Goal: Transaction & Acquisition: Book appointment/travel/reservation

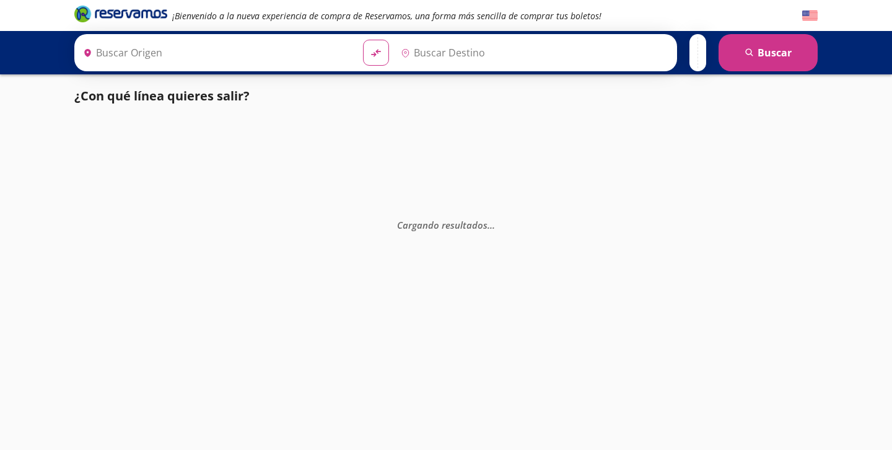
type input "[GEOGRAPHIC_DATA], [GEOGRAPHIC_DATA]"
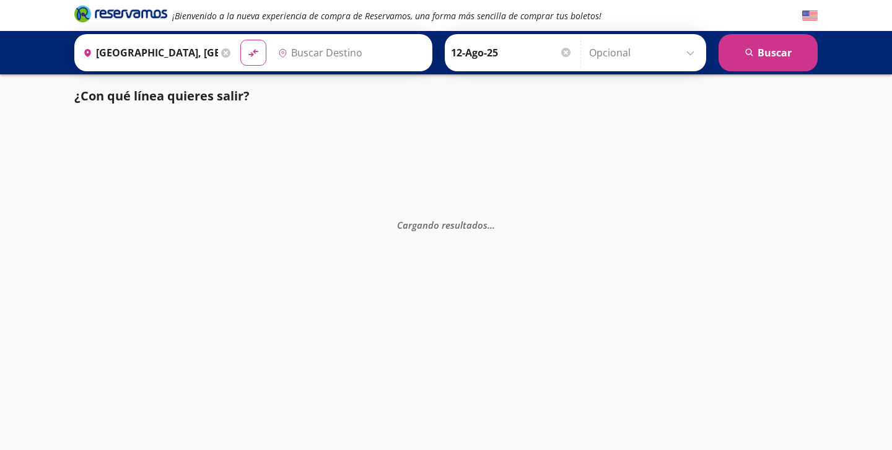
type input "Santiago de Querétaro, [GEOGRAPHIC_DATA]"
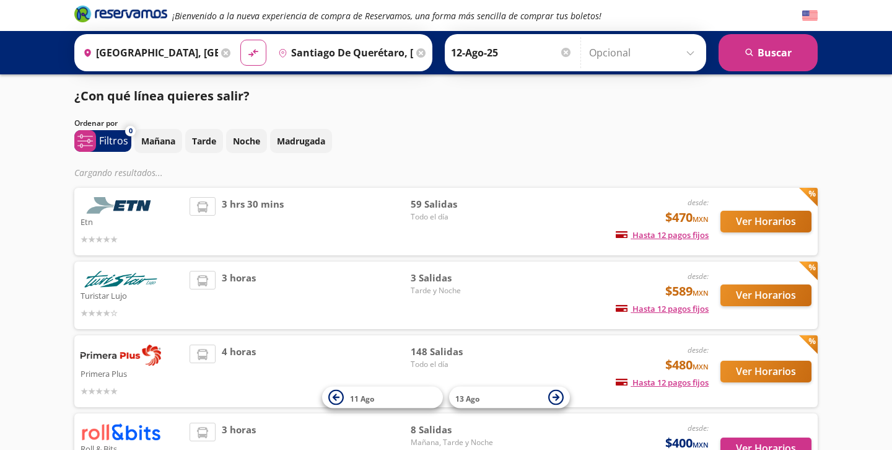
click at [224, 52] on icon at bounding box center [225, 52] width 9 height 9
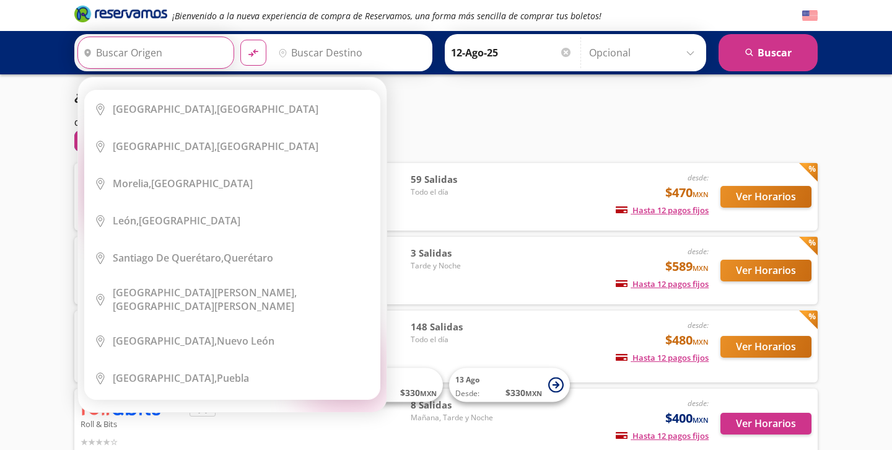
click at [196, 51] on input "Origen" at bounding box center [154, 52] width 152 height 31
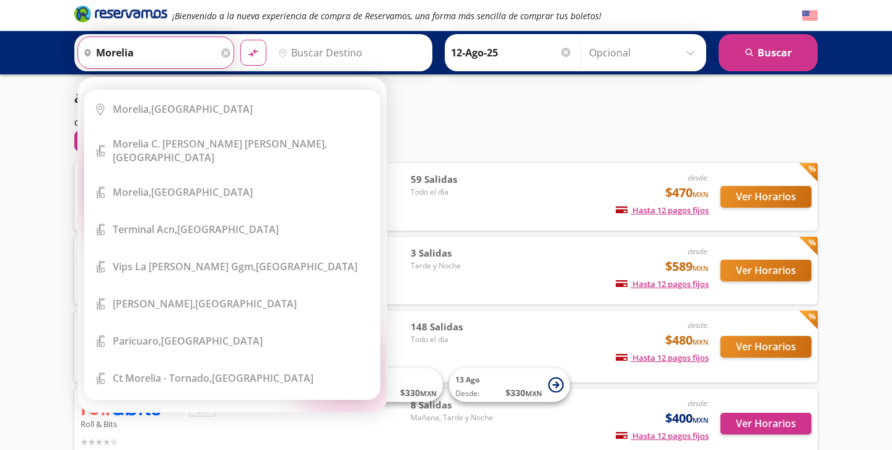
type input "morelia"
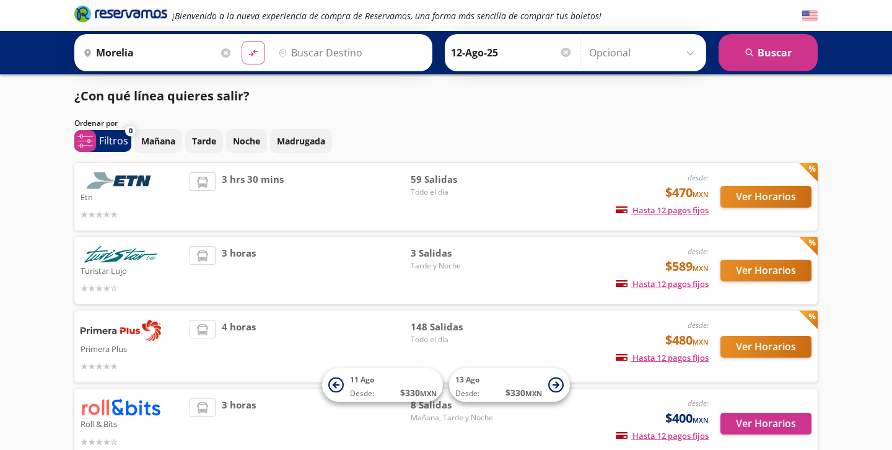
click at [256, 56] on icon "material-symbols:compare-arrows-rounded" at bounding box center [253, 53] width 11 height 12
click at [258, 54] on button "material-symbols:compare-arrows-rounded" at bounding box center [254, 53] width 24 height 24
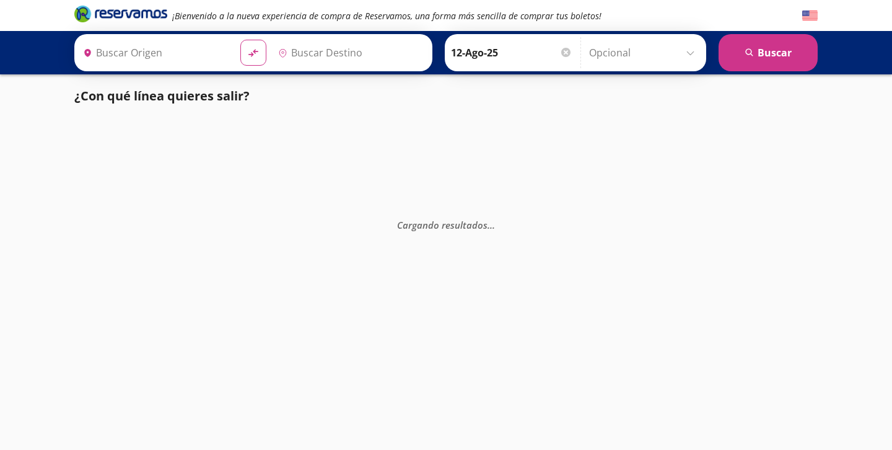
type input "[GEOGRAPHIC_DATA], [GEOGRAPHIC_DATA]"
type input "Santiago de Querétaro, [GEOGRAPHIC_DATA]"
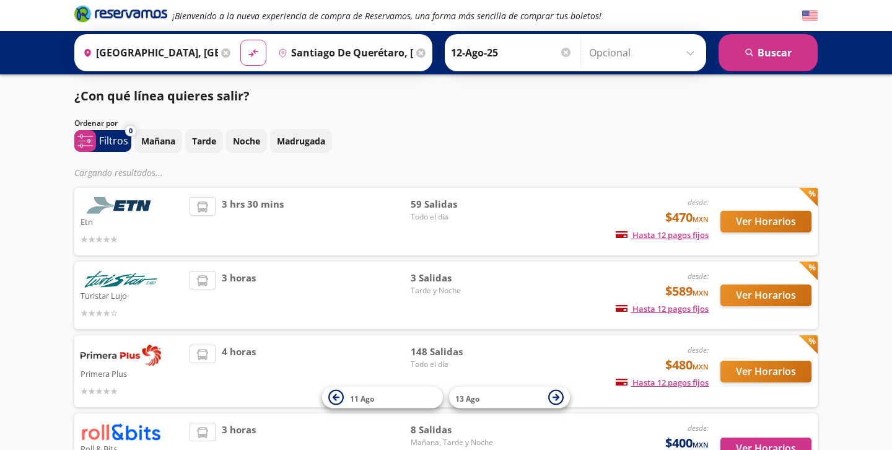
click at [227, 56] on icon at bounding box center [225, 52] width 9 height 9
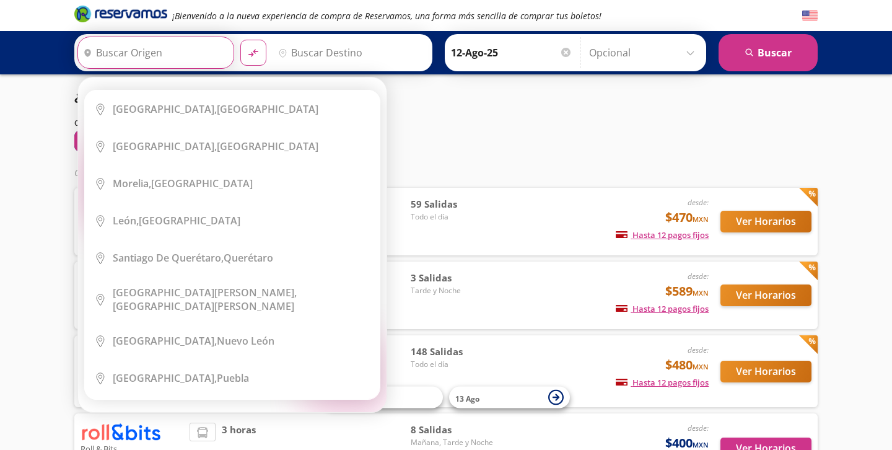
click at [168, 52] on input "Origen" at bounding box center [154, 52] width 152 height 31
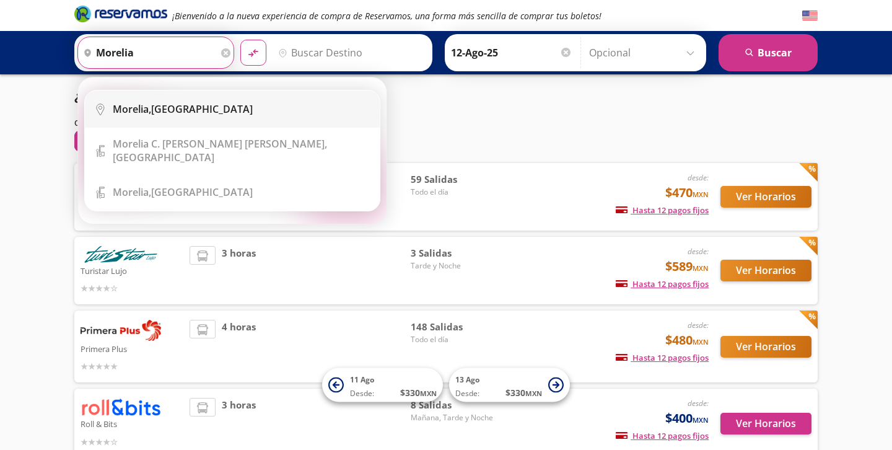
click at [180, 116] on li "City Icon Morelia, Michoacán" at bounding box center [232, 108] width 295 height 37
type input "[GEOGRAPHIC_DATA], [GEOGRAPHIC_DATA]"
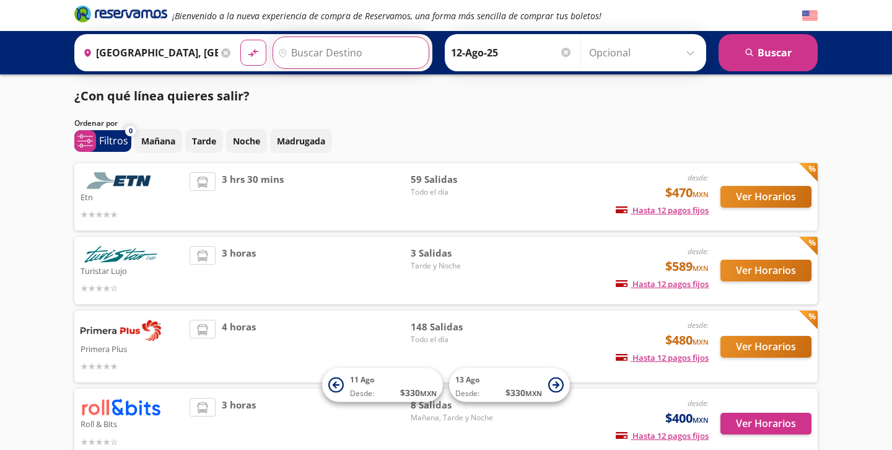
click at [315, 51] on input "Destino" at bounding box center [349, 52] width 152 height 31
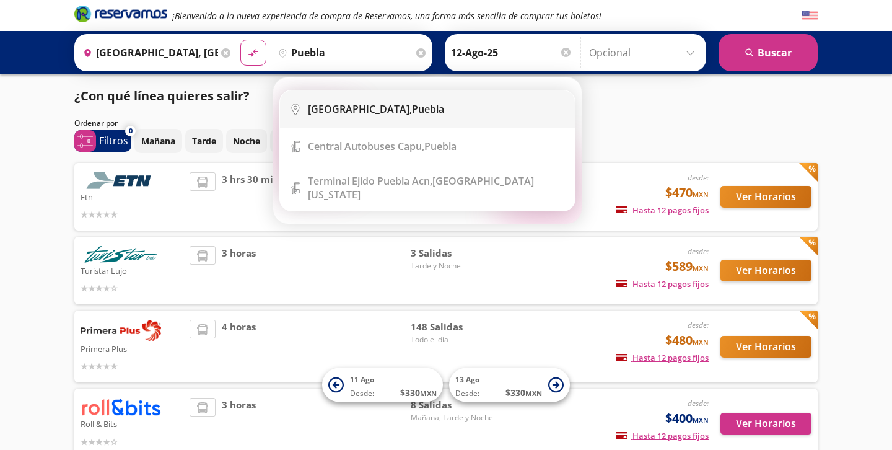
click at [353, 111] on div "Puebla, Puebla" at bounding box center [376, 109] width 136 height 14
type input "[GEOGRAPHIC_DATA], [GEOGRAPHIC_DATA]"
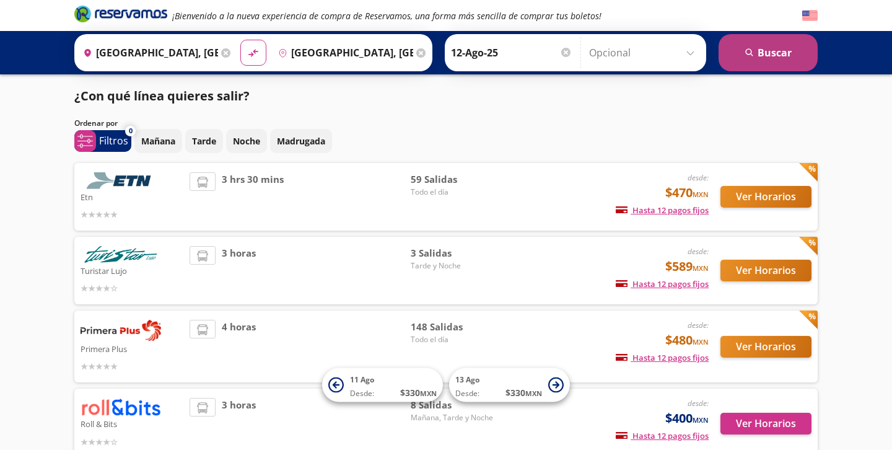
click at [779, 53] on button "search Buscar" at bounding box center [768, 52] width 99 height 37
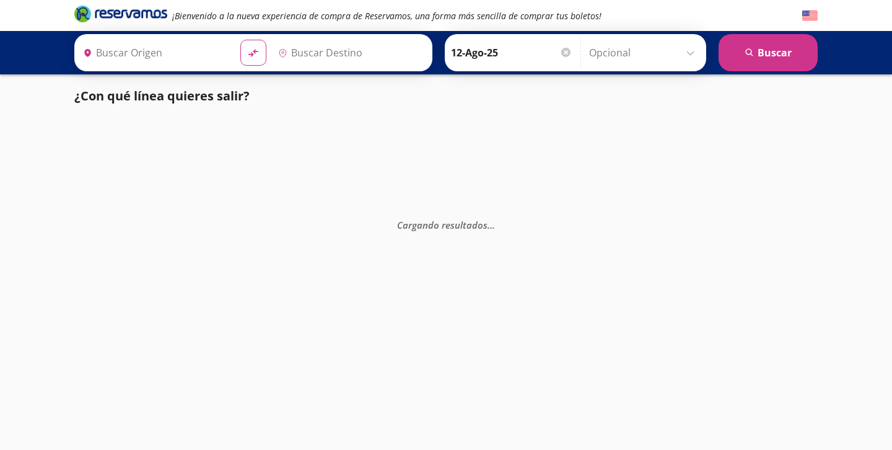
type input "[GEOGRAPHIC_DATA], [GEOGRAPHIC_DATA]"
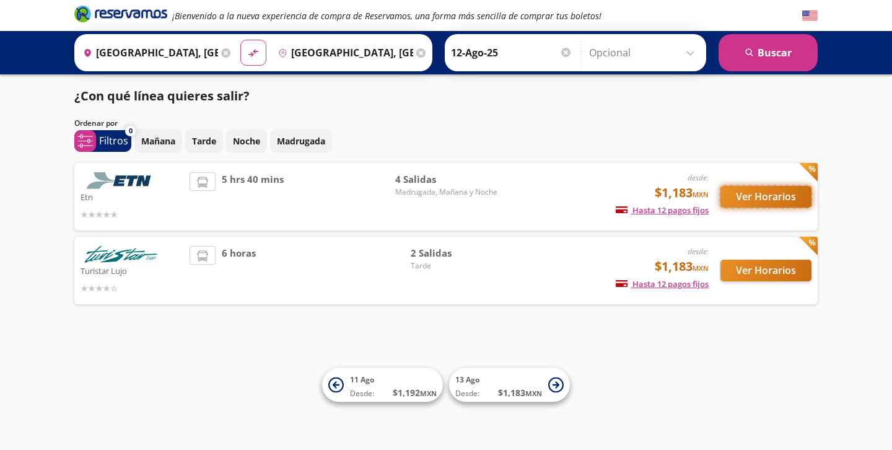
click at [741, 199] on button "Ver Horarios" at bounding box center [765, 197] width 91 height 22
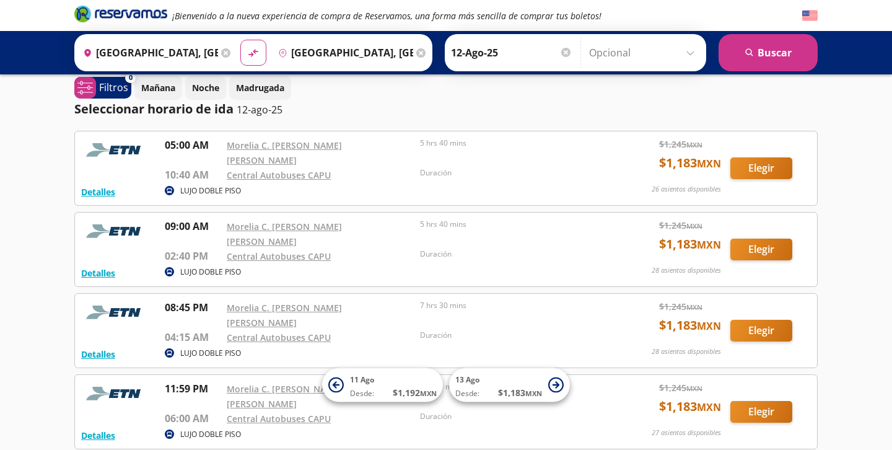
scroll to position [7, 0]
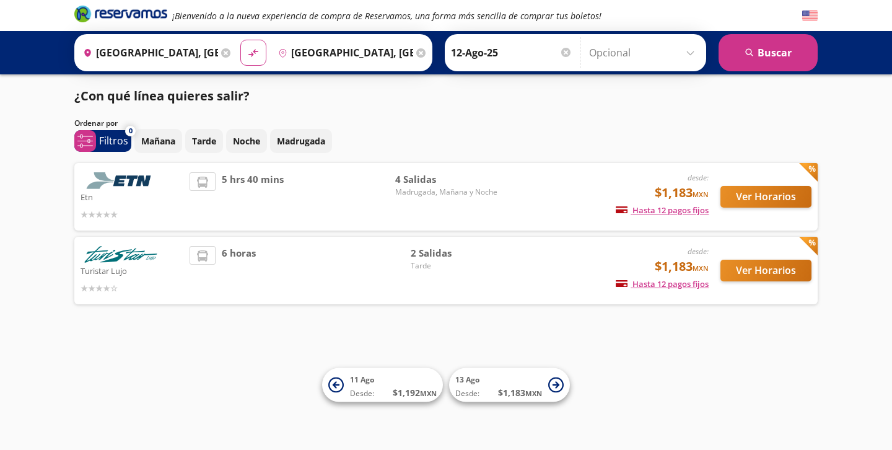
click at [132, 263] on p "Turistar Lujo" at bounding box center [132, 270] width 103 height 15
click at [751, 266] on button "Ver Horarios" at bounding box center [765, 271] width 91 height 22
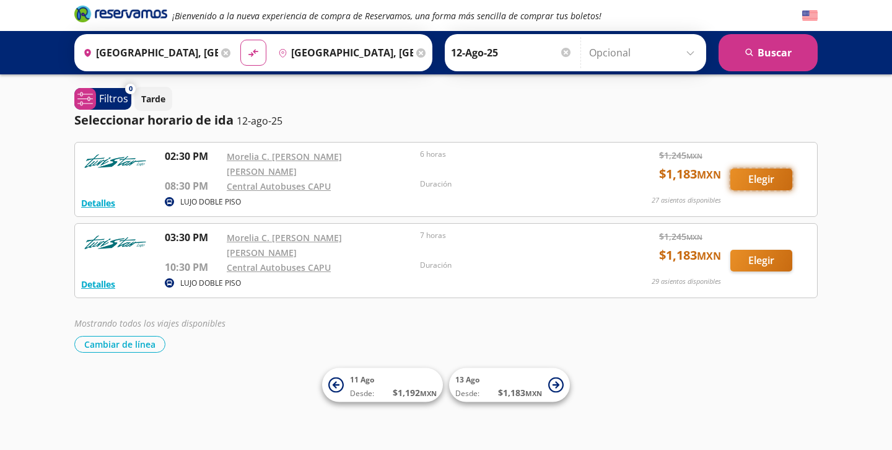
click at [779, 174] on button "Elegir" at bounding box center [761, 179] width 62 height 22
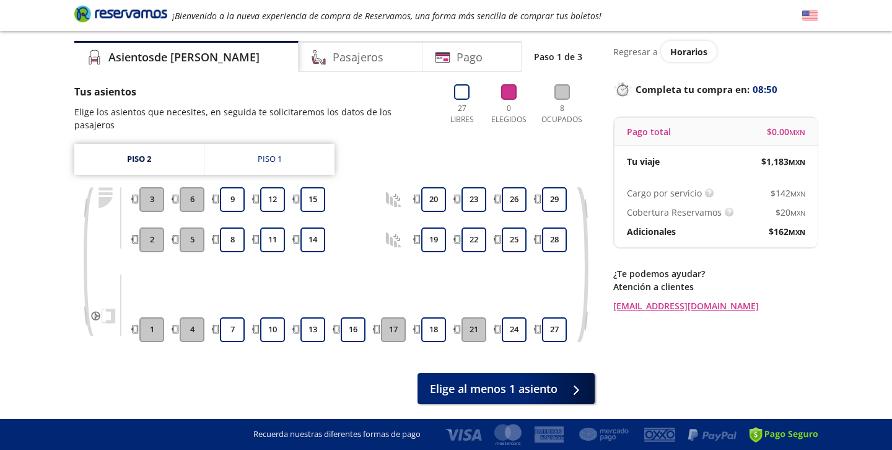
scroll to position [66, 0]
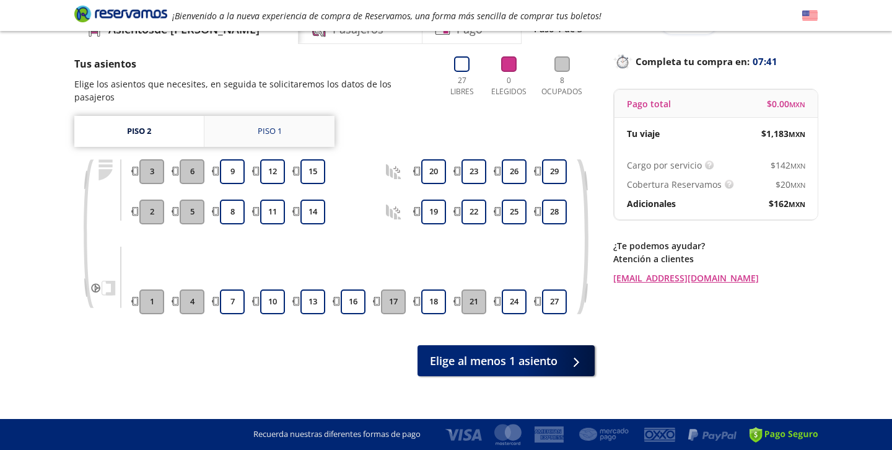
click at [297, 117] on link "Piso 1" at bounding box center [269, 131] width 130 height 31
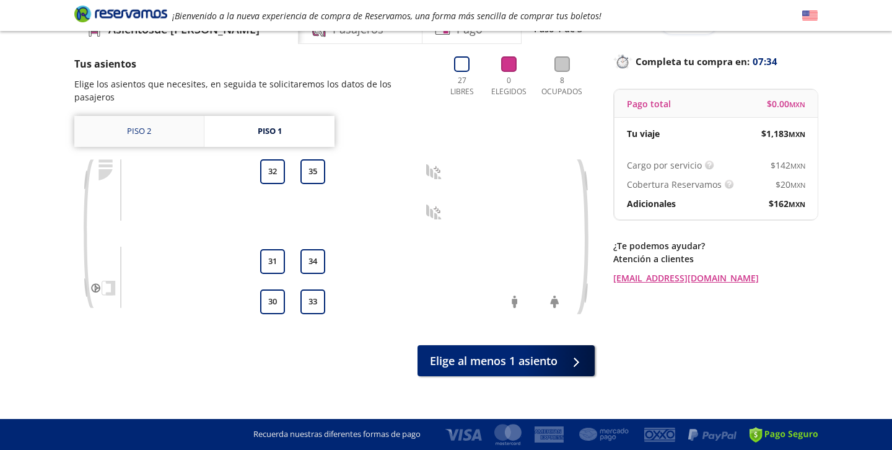
click at [155, 125] on link "Piso 2" at bounding box center [138, 131] width 129 height 31
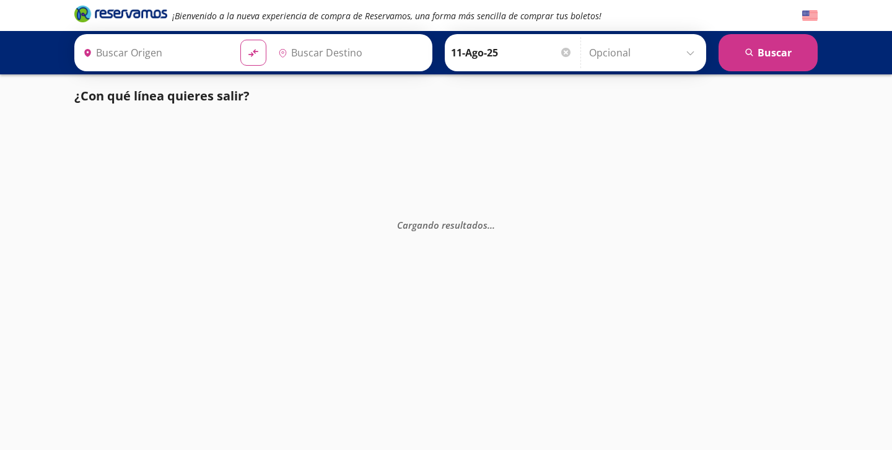
type input "[GEOGRAPHIC_DATA], [GEOGRAPHIC_DATA]"
